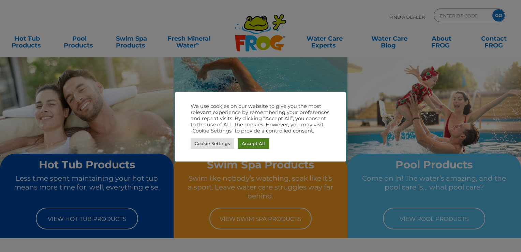
click at [254, 140] on link "Accept All" at bounding box center [253, 143] width 31 height 11
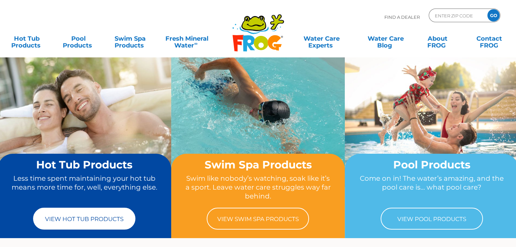
click at [79, 220] on link "View Hot Tub Products" at bounding box center [84, 218] width 102 height 22
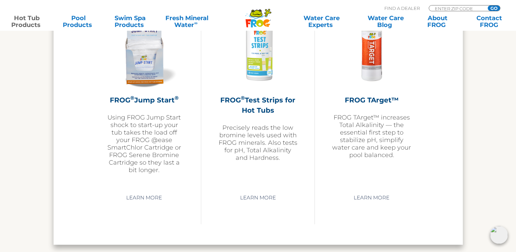
scroll to position [1704, 0]
click at [153, 192] on link "Learn More" at bounding box center [144, 197] width 52 height 12
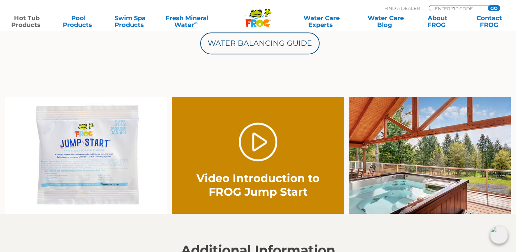
scroll to position [394, 0]
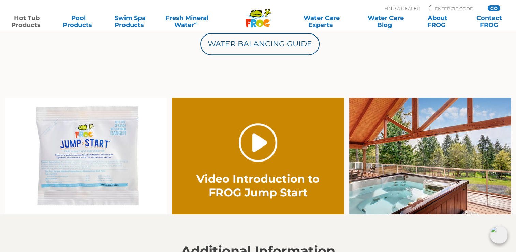
click at [266, 148] on link "." at bounding box center [258, 142] width 39 height 39
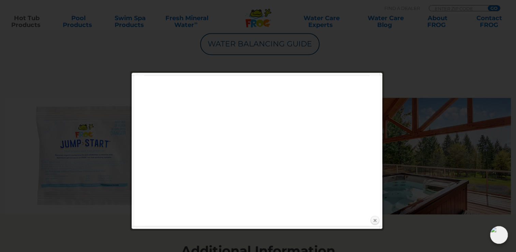
click at [373, 222] on link "Close" at bounding box center [375, 220] width 10 height 10
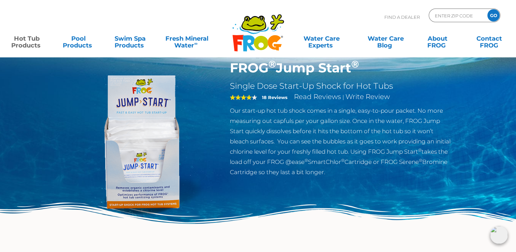
scroll to position [9, 0]
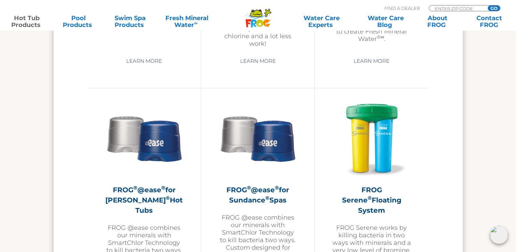
scroll to position [1160, 0]
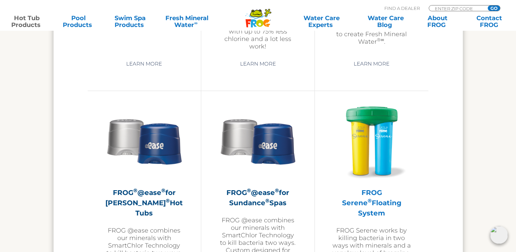
click at [373, 196] on h2 "FROG Serene ® Floating System" at bounding box center [372, 202] width 80 height 31
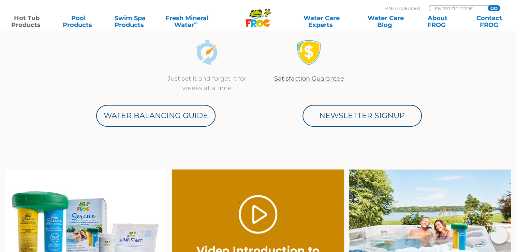
scroll to position [340, 0]
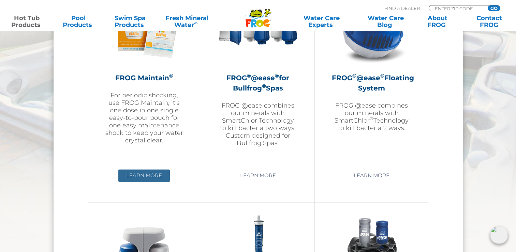
scroll to position [823, 0]
